Goal: Transaction & Acquisition: Purchase product/service

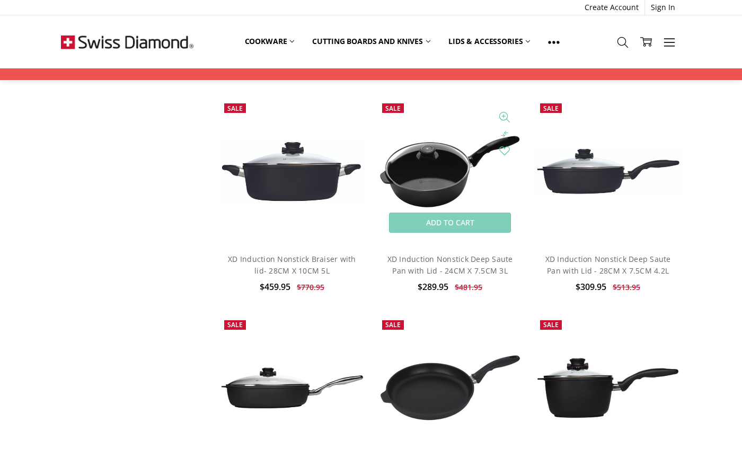
scroll to position [2076, 0]
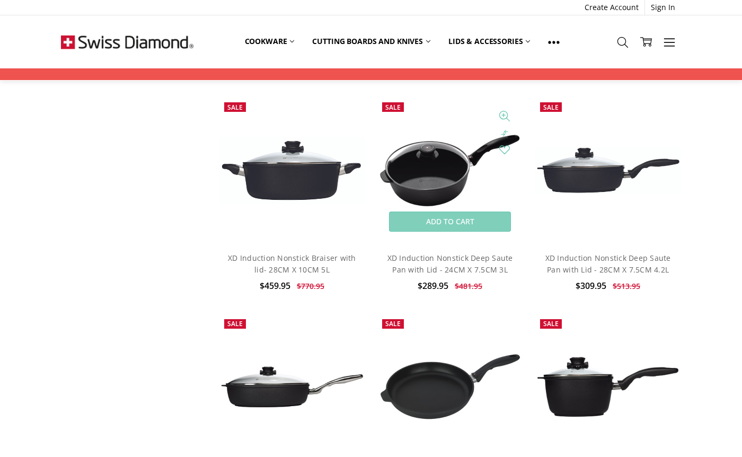
click at [418, 165] on img at bounding box center [450, 169] width 146 height 77
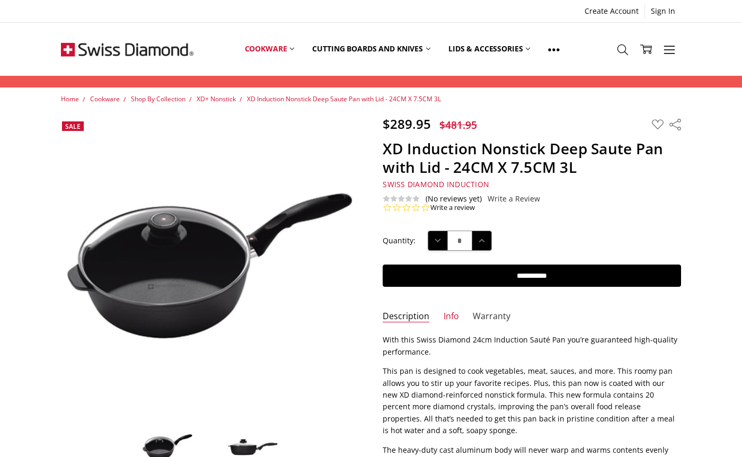
click at [493, 314] on link "Warranty" at bounding box center [492, 316] width 38 height 12
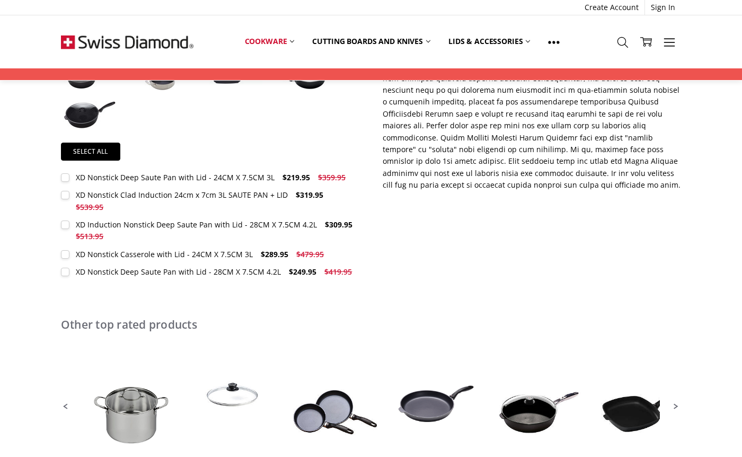
scroll to position [461, 0]
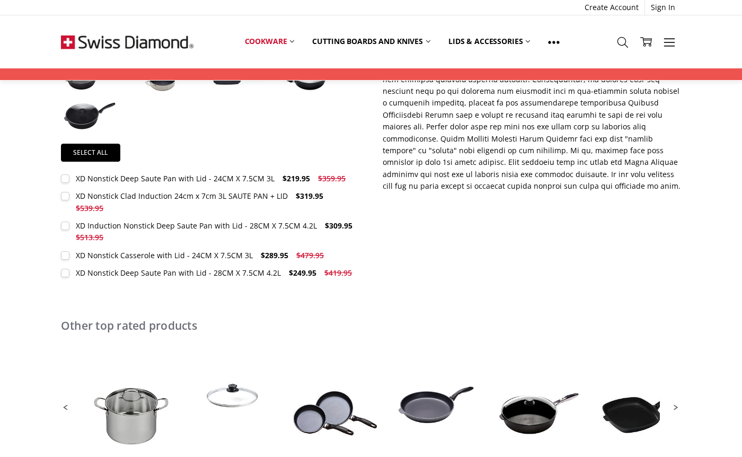
click at [65, 198] on label "XD Nonstick Clad Induction 24cm x 7cm 3L SAUTE PAN + LID $319.95 $539.95 MSRP: …" at bounding box center [210, 202] width 298 height 24
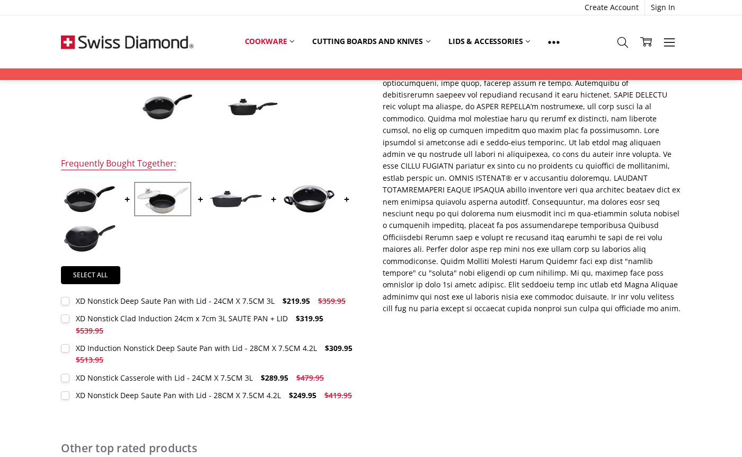
scroll to position [338, 0]
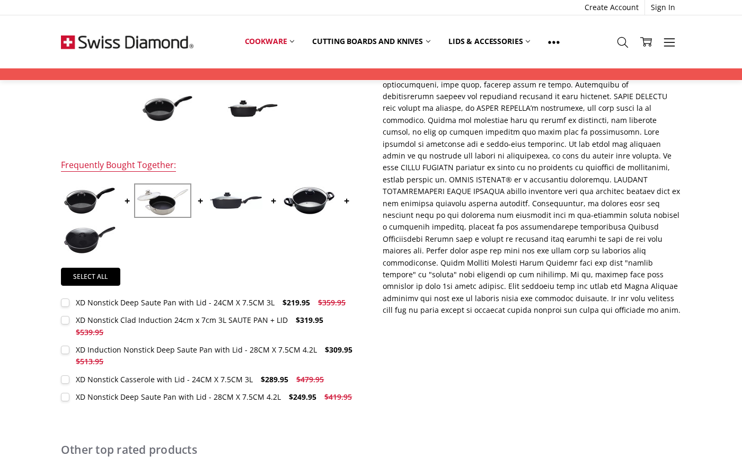
click at [159, 200] on img at bounding box center [162, 200] width 53 height 30
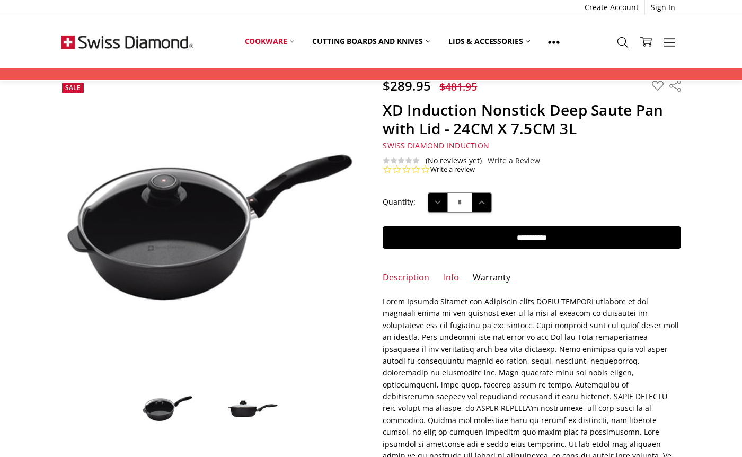
scroll to position [37, 0]
